Goal: Find specific page/section: Find specific page/section

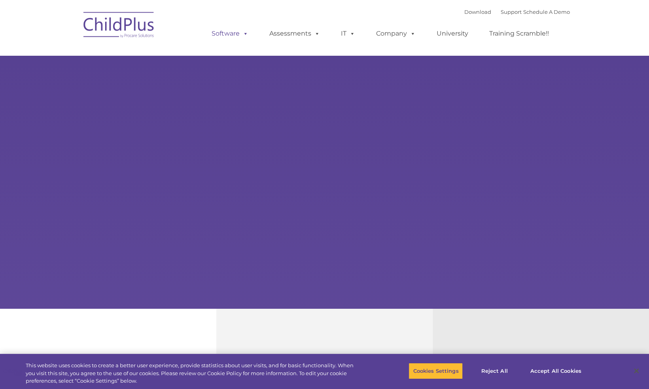
select select "MEDIUM"
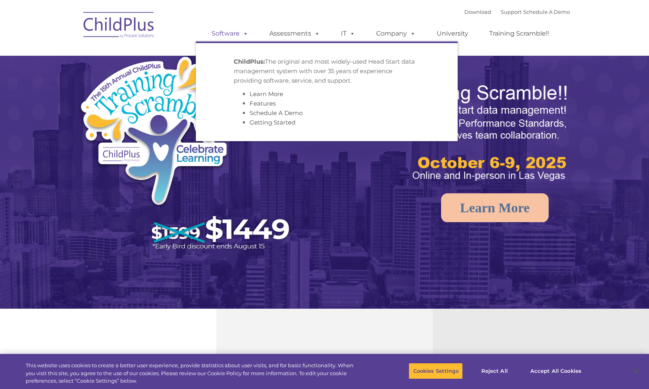
click at [238, 36] on link "Software" at bounding box center [230, 34] width 53 height 16
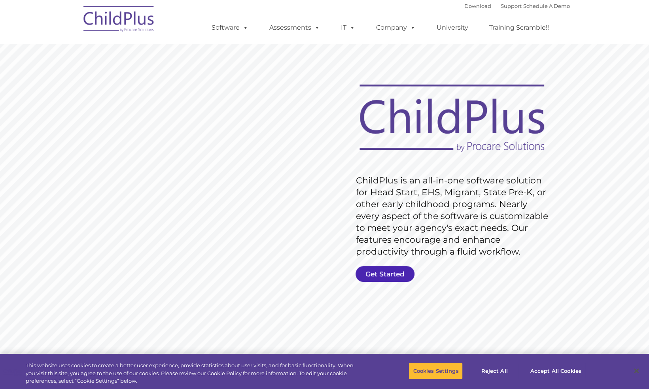
click at [399, 270] on link "Get Started" at bounding box center [385, 274] width 59 height 16
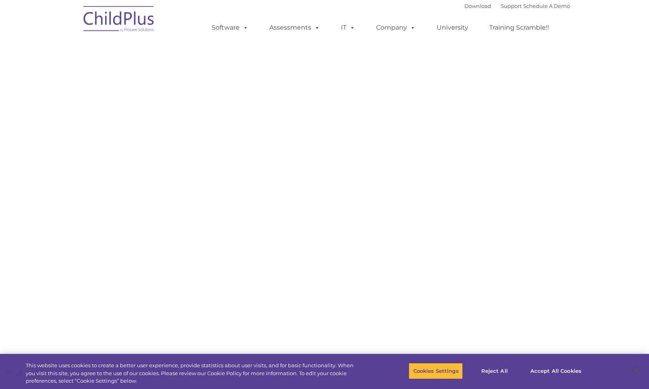
select select "MEDIUM"
